Goal: Task Accomplishment & Management: Complete application form

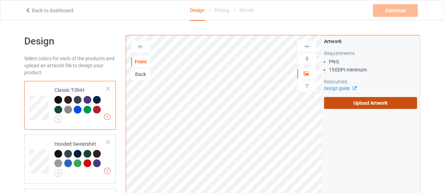
click at [327, 101] on label "Upload Artwork" at bounding box center [370, 103] width 93 height 12
click at [0, 0] on input "Upload Artwork" at bounding box center [0, 0] width 0 height 0
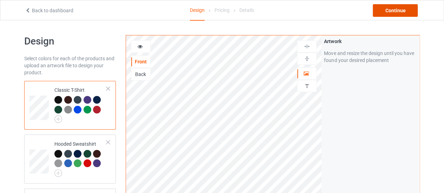
click at [400, 9] on div "Continue" at bounding box center [394, 10] width 45 height 13
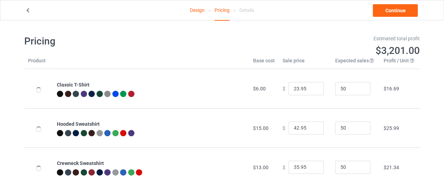
click at [400, 16] on div "Design Pricing Details Continue" at bounding box center [222, 10] width 404 height 20
click at [393, 12] on link "Continue" at bounding box center [394, 10] width 45 height 13
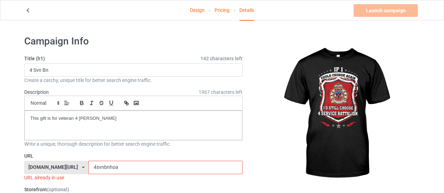
click at [117, 169] on input "4svnbnhoa" at bounding box center [165, 167] width 154 height 13
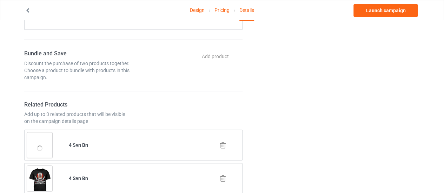
scroll to position [412, 0]
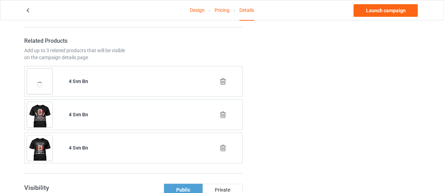
type input "4svnbnchoose"
click at [223, 147] on icon at bounding box center [222, 147] width 9 height 7
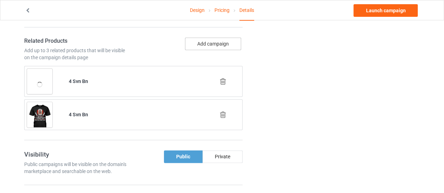
click at [197, 42] on button "Add campaign" at bounding box center [213, 44] width 56 height 13
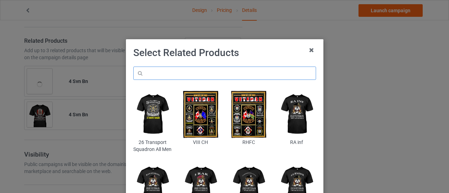
click at [162, 72] on input "text" at bounding box center [224, 73] width 183 height 13
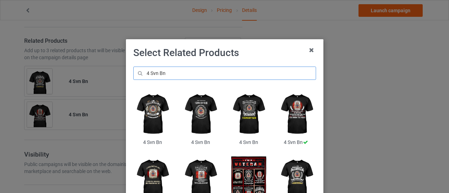
type input "4 Svn Bn"
click at [146, 131] on img at bounding box center [152, 114] width 38 height 48
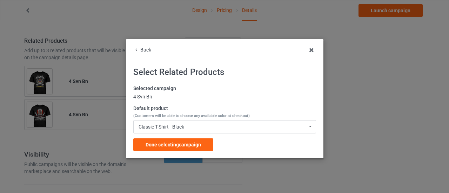
click at [399, 138] on div "Back Select Related Products Selected campaign 4 Svn Bn Default product (Custom…" at bounding box center [224, 96] width 449 height 193
click at [168, 144] on span "Done selecting campaign" at bounding box center [173, 145] width 55 height 6
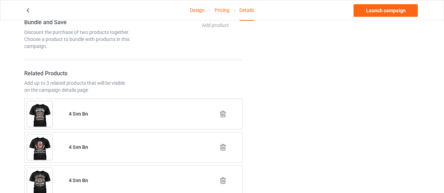
scroll to position [379, 0]
click at [393, 11] on link "Launch campaign" at bounding box center [385, 10] width 64 height 13
